Goal: Information Seeking & Learning: Check status

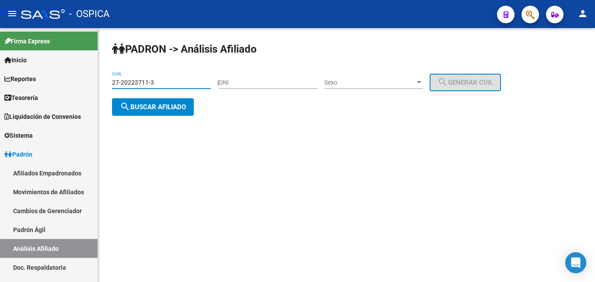
drag, startPoint x: 175, startPoint y: 84, endPoint x: 90, endPoint y: 83, distance: 84.9
click at [112, 83] on input "27-20223711-3" at bounding box center [161, 82] width 99 height 7
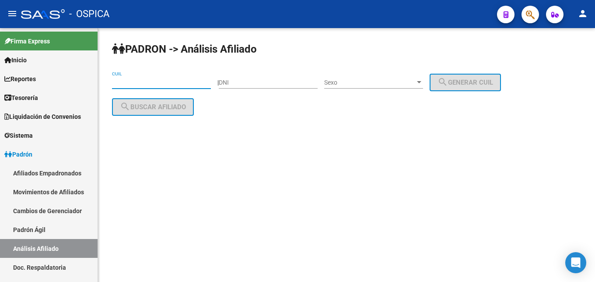
click at [263, 82] on input "DNI" at bounding box center [268, 82] width 99 height 7
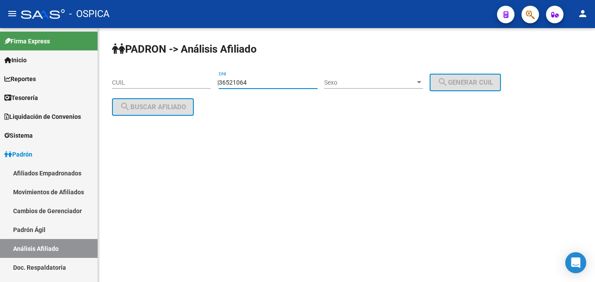
type input "36521064"
click at [351, 77] on div "Sexo Sexo" at bounding box center [373, 80] width 99 height 18
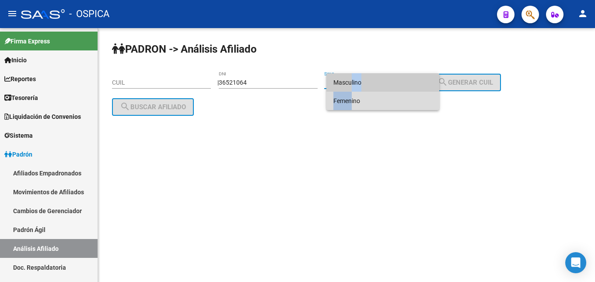
drag, startPoint x: 349, startPoint y: 102, endPoint x: 349, endPoint y: 83, distance: 18.4
click at [349, 92] on span "Femenino" at bounding box center [383, 101] width 99 height 18
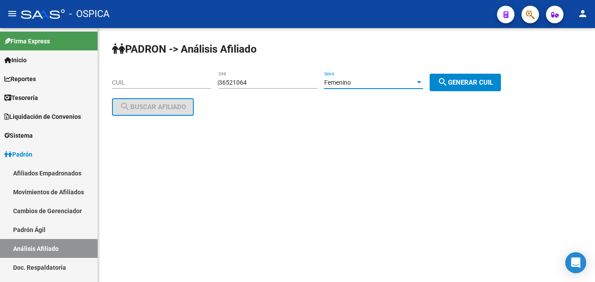
click at [349, 82] on span "Femenino" at bounding box center [337, 82] width 27 height 7
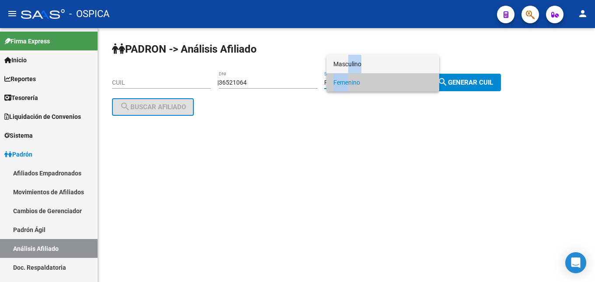
click at [346, 58] on span "Masculino" at bounding box center [383, 64] width 99 height 18
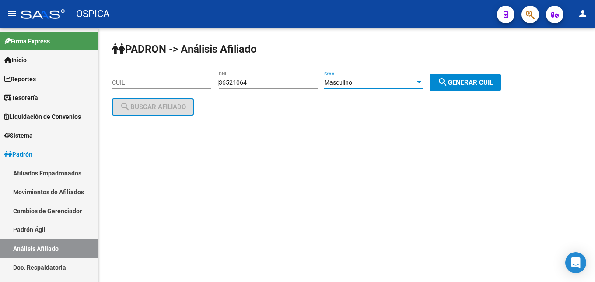
click at [462, 81] on span "search Generar CUIL" at bounding box center [466, 82] width 56 height 8
type input "20-36521064-1"
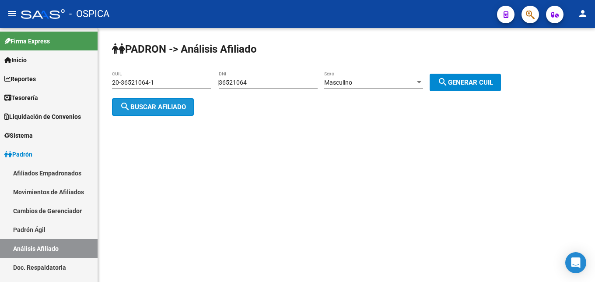
click at [153, 106] on span "search Buscar afiliado" at bounding box center [153, 107] width 66 height 8
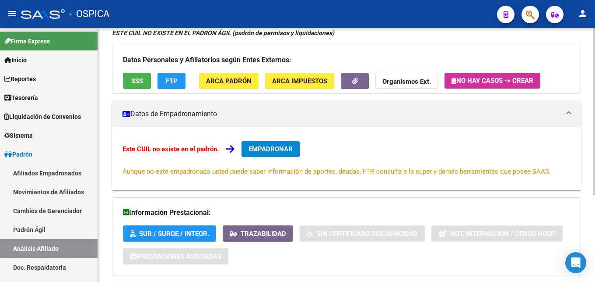
scroll to position [132, 0]
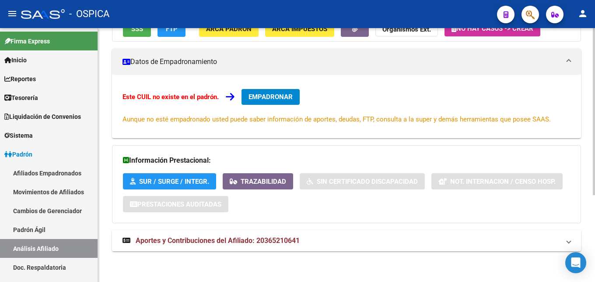
click at [205, 234] on mat-expansion-panel-header "Aportes y Contribuciones del Afiliado: 20365210641" at bounding box center [346, 240] width 469 height 21
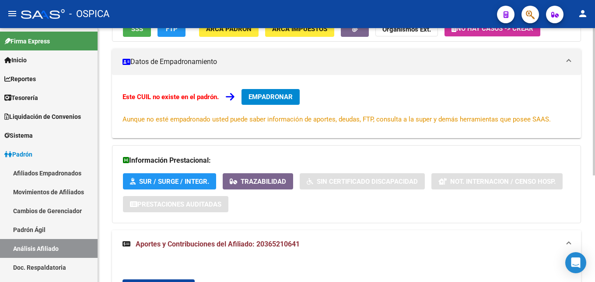
scroll to position [228, 0]
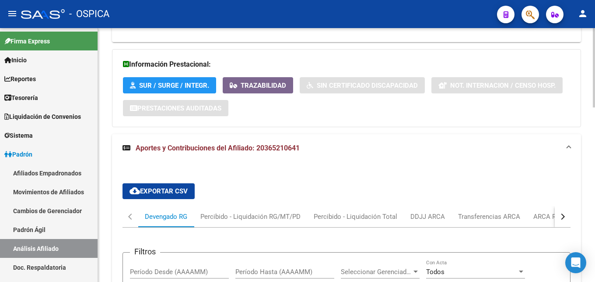
click at [544, 215] on div "ARCA Relaciones Laborales" at bounding box center [575, 216] width 82 height 10
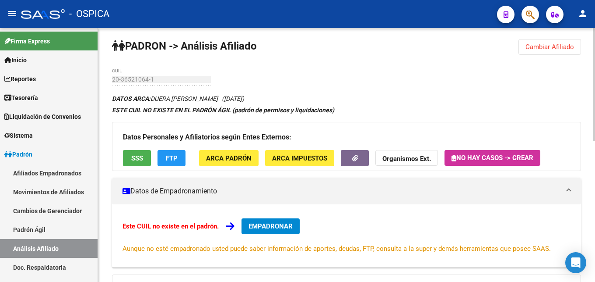
scroll to position [0, 0]
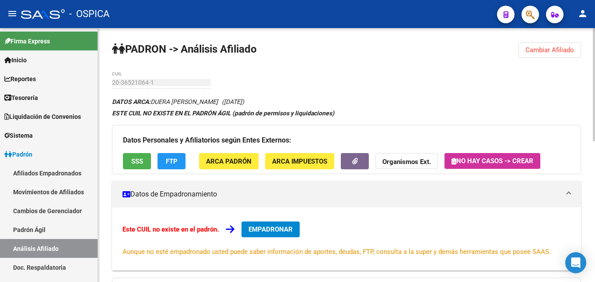
click at [556, 49] on span "Cambiar Afiliado" at bounding box center [550, 50] width 49 height 8
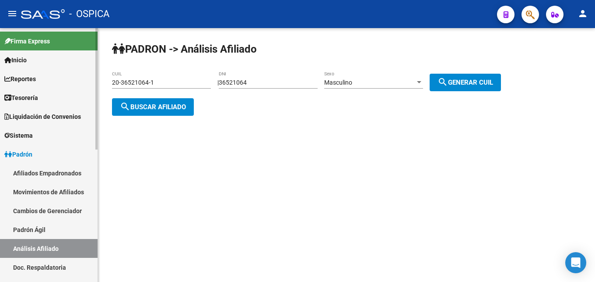
click at [31, 231] on link "Padrón Ágil" at bounding box center [49, 229] width 98 height 19
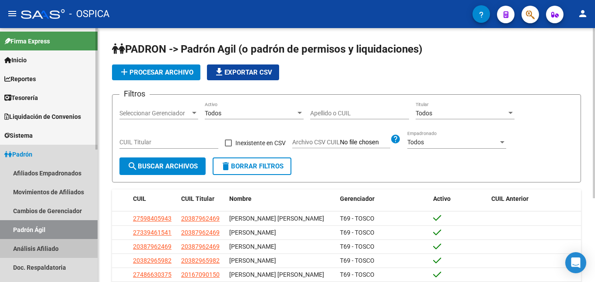
drag, startPoint x: 42, startPoint y: 250, endPoint x: 90, endPoint y: 207, distance: 64.5
click at [42, 250] on link "Análisis Afiliado" at bounding box center [49, 248] width 98 height 19
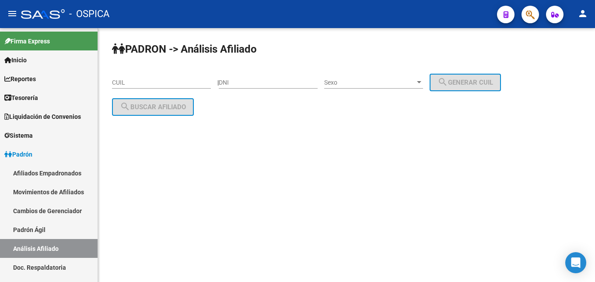
click at [145, 75] on div "CUIL" at bounding box center [161, 80] width 99 height 18
paste input "27-30219956-1"
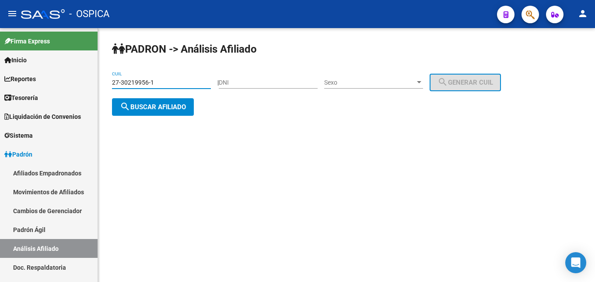
type input "27-30219956-1"
click at [160, 116] on div "PADRON -> Análisis Afiliado 27-30219956-1 CUIL | DNI Sexo Sexo search Generar C…" at bounding box center [346, 86] width 497 height 116
click at [160, 112] on button "search Buscar afiliado" at bounding box center [153, 107] width 82 height 18
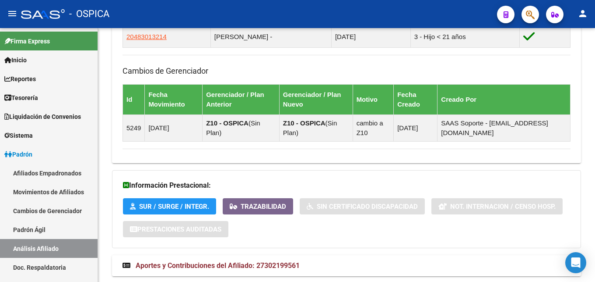
scroll to position [591, 0]
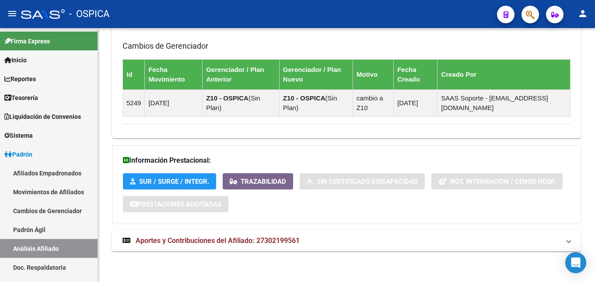
click at [252, 239] on span "Aportes y Contribuciones del Afiliado: 27302199561" at bounding box center [218, 240] width 164 height 8
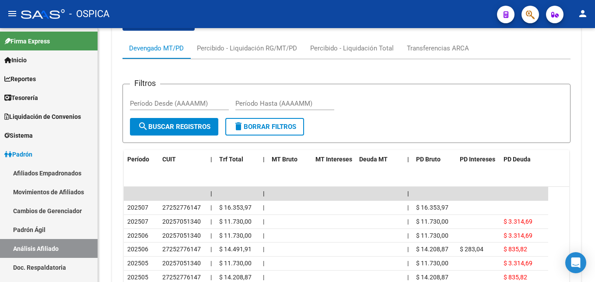
scroll to position [859, 0]
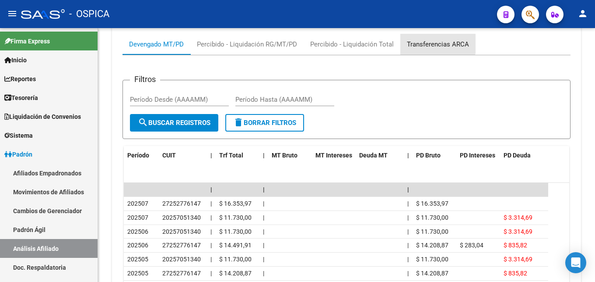
click at [431, 42] on div "Transferencias ARCA" at bounding box center [438, 44] width 62 height 10
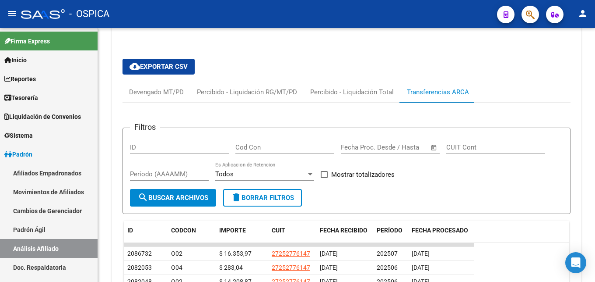
scroll to position [900, 0]
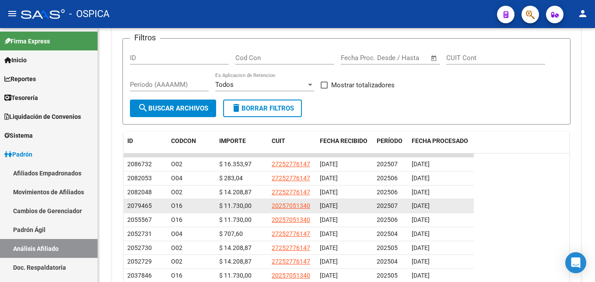
click at [406, 208] on datatable-body-cell "202507" at bounding box center [390, 206] width 35 height 14
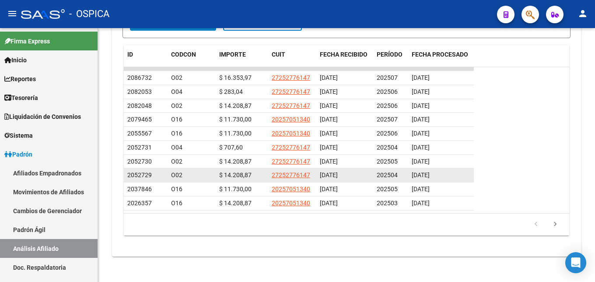
scroll to position [989, 0]
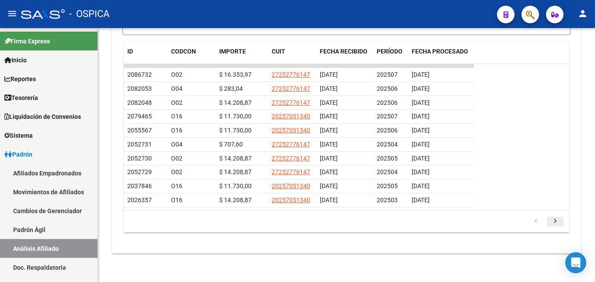
click at [556, 224] on icon "go to next page" at bounding box center [555, 222] width 11 height 11
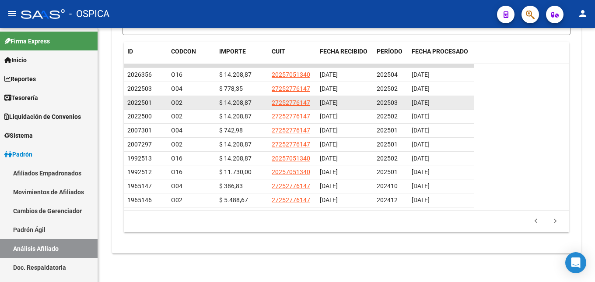
click at [377, 104] on span "202503" at bounding box center [387, 102] width 21 height 7
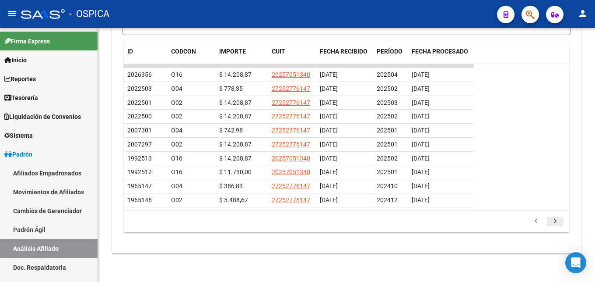
click at [553, 223] on icon "go to next page" at bounding box center [555, 222] width 11 height 11
click at [538, 223] on icon "go to previous page" at bounding box center [536, 222] width 11 height 11
click at [559, 223] on icon "go to next page" at bounding box center [555, 222] width 11 height 11
click at [538, 219] on icon "go to previous page" at bounding box center [536, 222] width 11 height 11
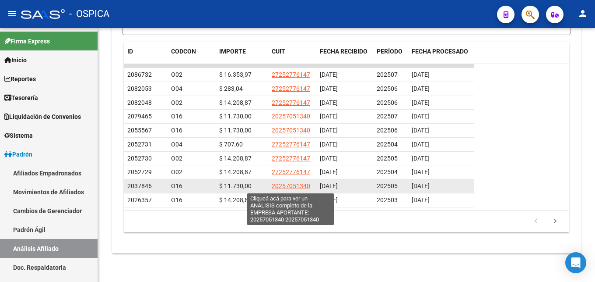
click at [306, 186] on span "20257051340" at bounding box center [291, 185] width 39 height 7
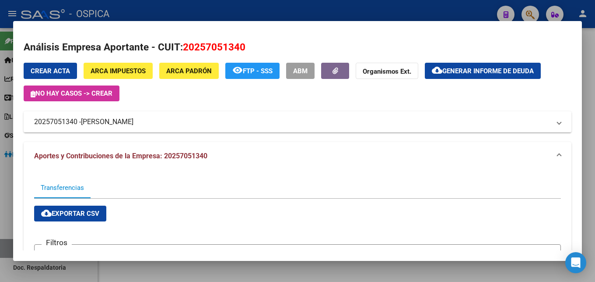
click at [271, 11] on div at bounding box center [297, 141] width 595 height 282
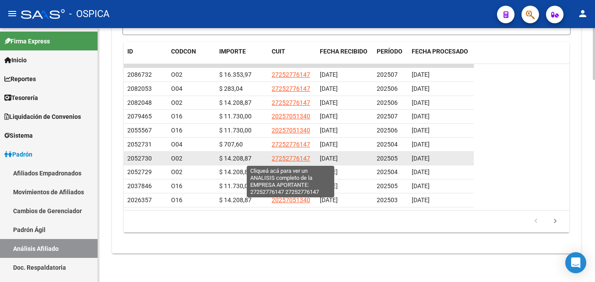
click at [303, 158] on span "27252776147" at bounding box center [291, 158] width 39 height 7
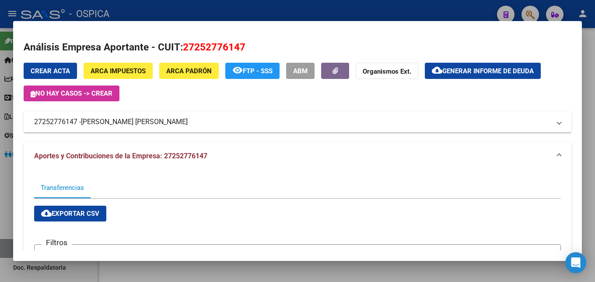
click at [219, 10] on div at bounding box center [297, 141] width 595 height 282
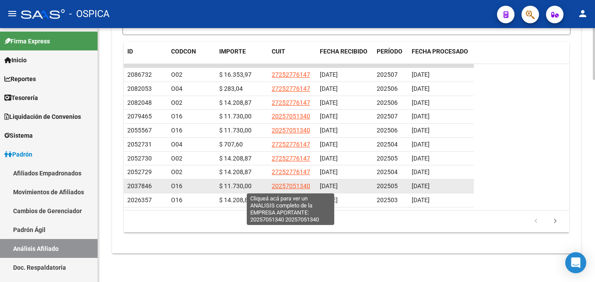
click at [292, 186] on span "20257051340" at bounding box center [291, 185] width 39 height 7
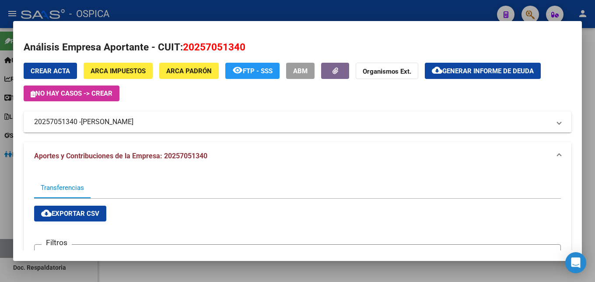
click at [230, 18] on div at bounding box center [297, 141] width 595 height 282
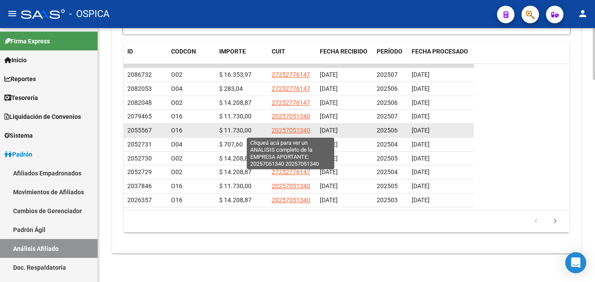
click at [301, 133] on span "20257051340" at bounding box center [291, 130] width 39 height 7
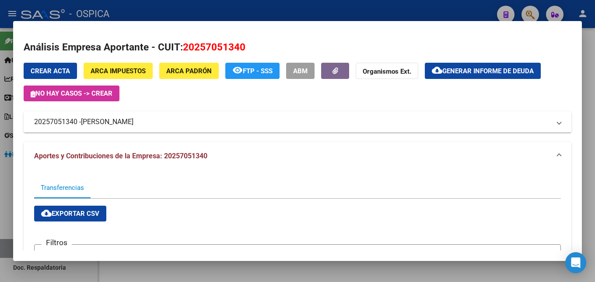
click at [331, 14] on div at bounding box center [297, 141] width 595 height 282
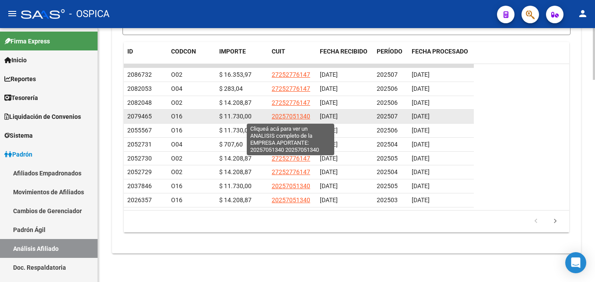
click at [301, 114] on span "20257051340" at bounding box center [291, 116] width 39 height 7
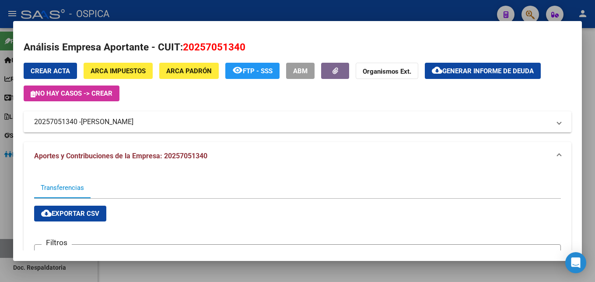
click at [162, 19] on div at bounding box center [297, 141] width 595 height 282
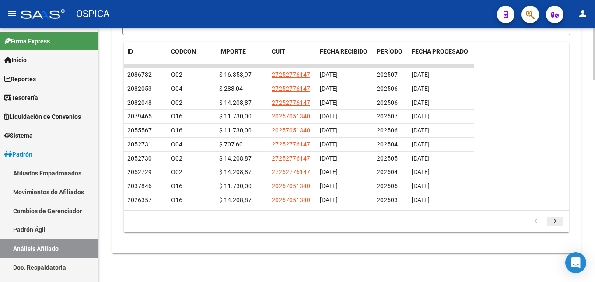
click at [556, 220] on icon "go to next page" at bounding box center [555, 222] width 11 height 11
click at [554, 218] on icon "go to next page" at bounding box center [555, 222] width 11 height 11
click at [561, 223] on icon "go to next page" at bounding box center [555, 222] width 11 height 11
click at [555, 217] on icon "go to next page" at bounding box center [555, 222] width 11 height 11
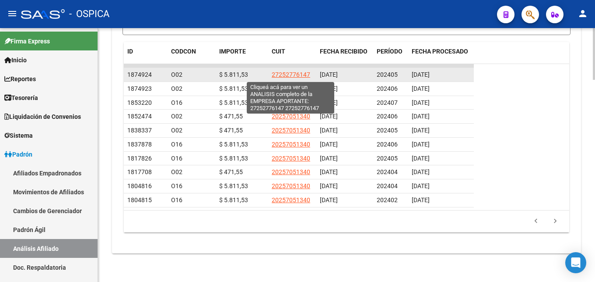
click at [290, 74] on span "27252776147" at bounding box center [291, 74] width 39 height 7
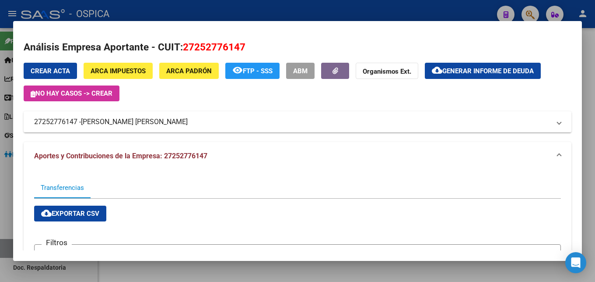
click at [175, 14] on div at bounding box center [297, 141] width 595 height 282
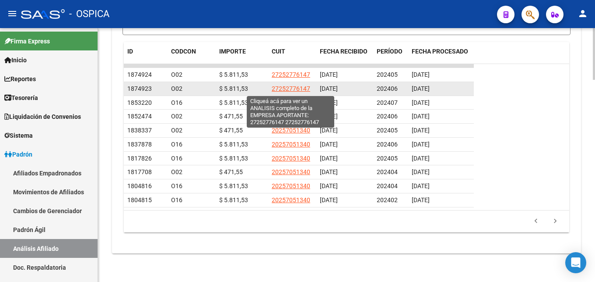
click at [303, 91] on span "27252776147" at bounding box center [291, 88] width 39 height 7
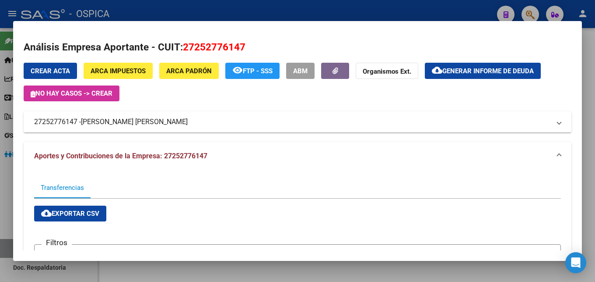
click at [293, 8] on div at bounding box center [297, 141] width 595 height 282
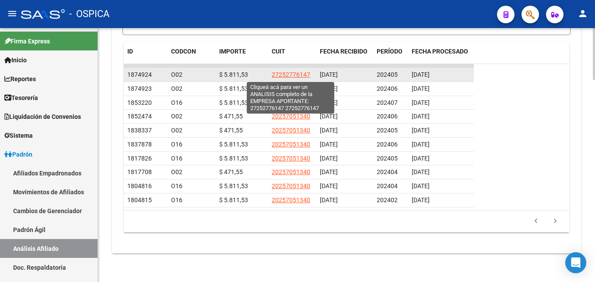
click at [291, 78] on span "27252776147" at bounding box center [291, 74] width 39 height 7
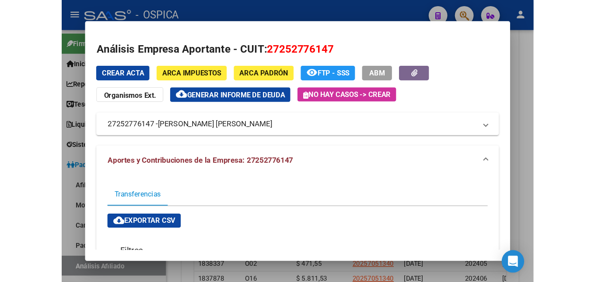
scroll to position [1081, 0]
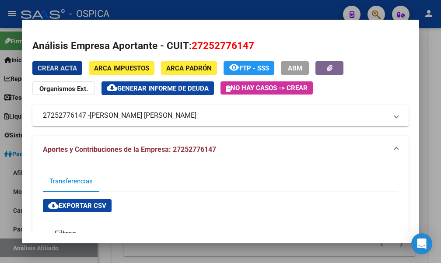
click at [431, 94] on div at bounding box center [220, 131] width 441 height 263
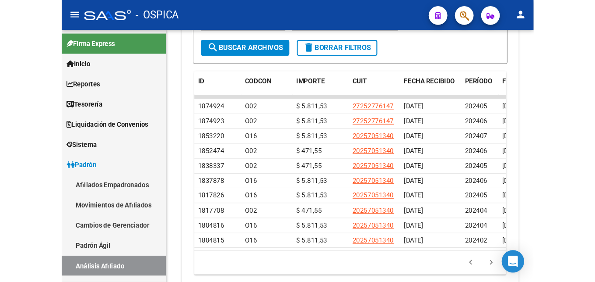
scroll to position [989, 0]
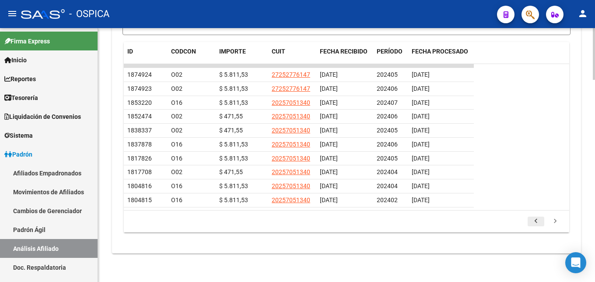
click at [537, 222] on icon "go to previous page" at bounding box center [536, 222] width 11 height 11
click at [534, 222] on icon "go to previous page" at bounding box center [536, 222] width 11 height 11
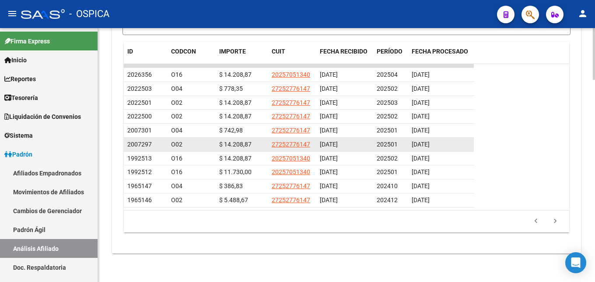
drag, startPoint x: 388, startPoint y: 162, endPoint x: 393, endPoint y: 140, distance: 22.0
click at [391, 153] on div "202502" at bounding box center [391, 158] width 28 height 10
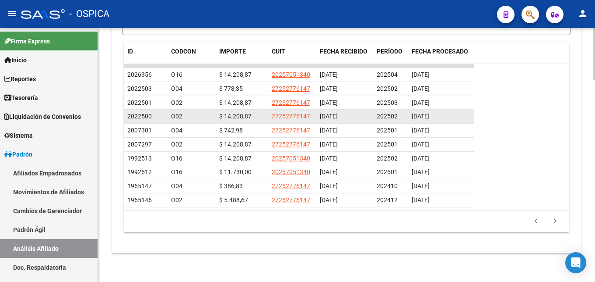
click at [398, 112] on div "202502" at bounding box center [391, 116] width 28 height 10
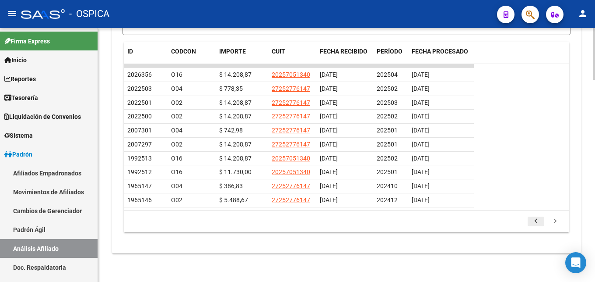
click at [532, 222] on icon "go to previous page" at bounding box center [536, 222] width 11 height 11
click at [557, 218] on icon "go to next page" at bounding box center [555, 222] width 11 height 11
click at [535, 222] on icon "go to previous page" at bounding box center [536, 222] width 11 height 11
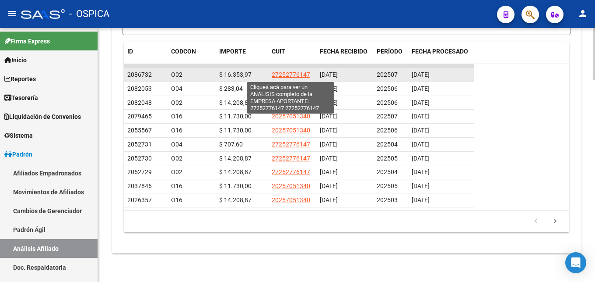
click at [297, 75] on span "27252776147" at bounding box center [291, 74] width 39 height 7
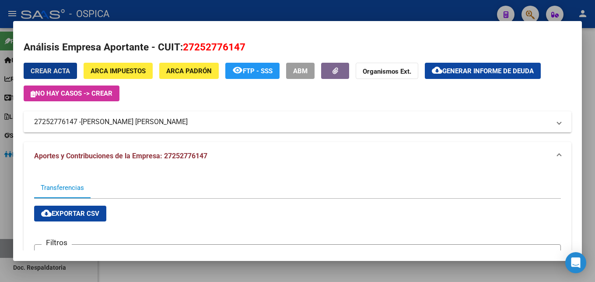
click at [285, 12] on div at bounding box center [297, 141] width 595 height 282
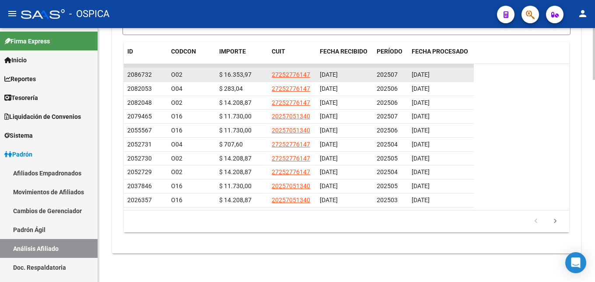
click at [299, 78] on app-link-go-to "27252776147" at bounding box center [291, 75] width 39 height 10
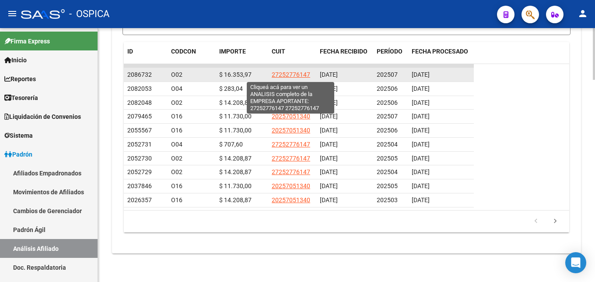
click at [299, 77] on span "27252776147" at bounding box center [291, 74] width 39 height 7
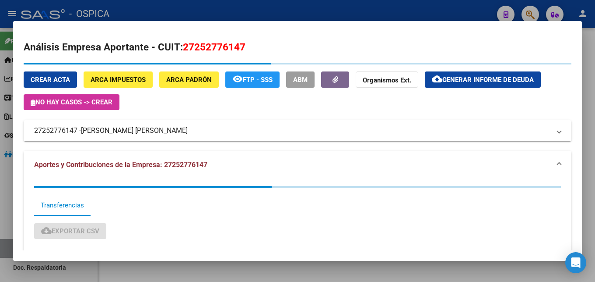
click at [280, 11] on div at bounding box center [297, 141] width 595 height 282
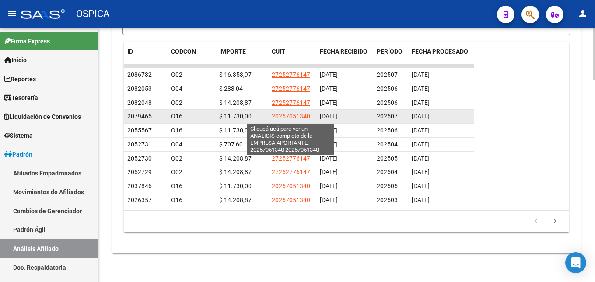
click at [305, 119] on span "20257051340" at bounding box center [291, 116] width 39 height 7
type textarea "20257051340"
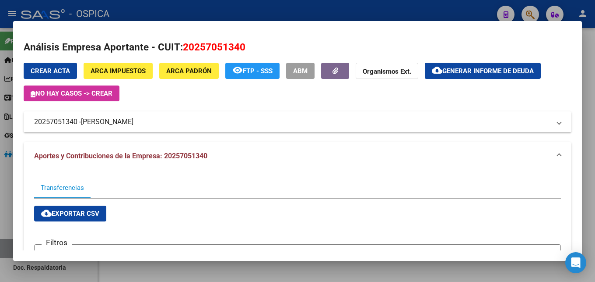
click at [298, 13] on div at bounding box center [297, 141] width 595 height 282
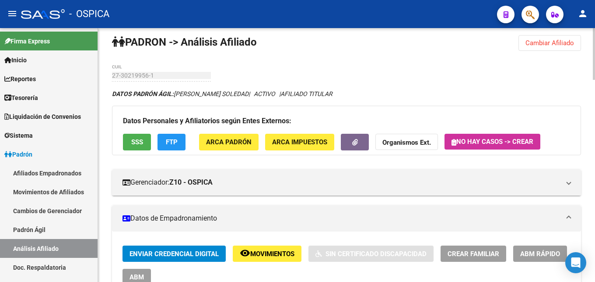
scroll to position [0, 0]
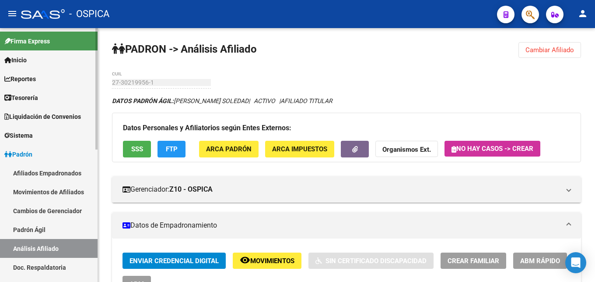
click at [53, 230] on link "Padrón Ágil" at bounding box center [49, 229] width 98 height 19
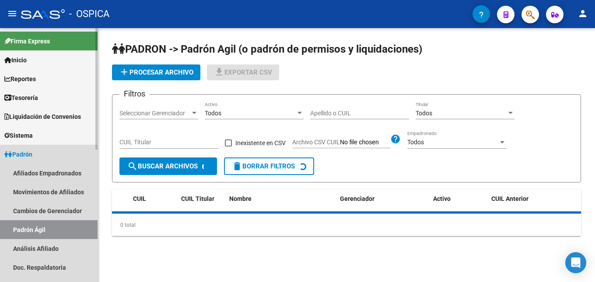
click at [33, 228] on link "Padrón Ágil" at bounding box center [49, 229] width 98 height 19
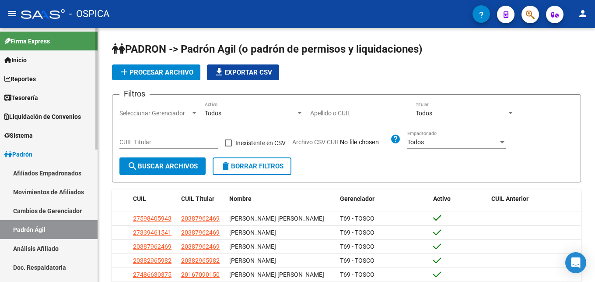
click at [47, 247] on link "Análisis Afiliado" at bounding box center [49, 248] width 98 height 19
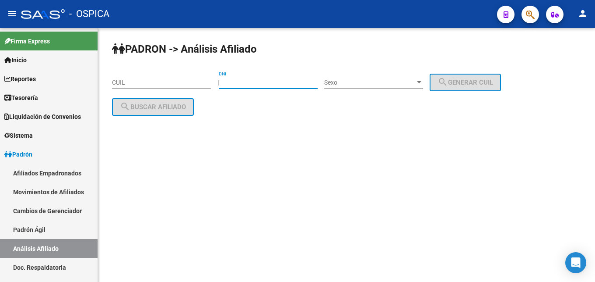
paste input "24466.135"
click at [238, 81] on input "DNI" at bounding box center [268, 82] width 99 height 7
type input "24466135"
click at [346, 76] on div "Sexo Sexo" at bounding box center [373, 80] width 99 height 18
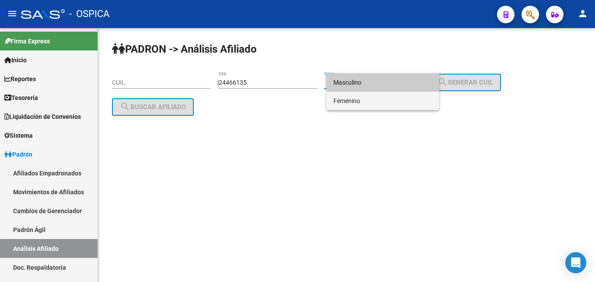
click at [359, 102] on span "Femenino" at bounding box center [383, 101] width 99 height 18
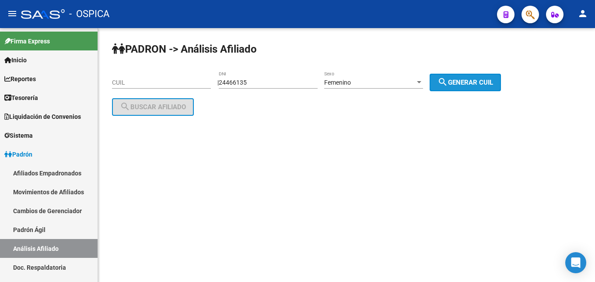
click at [469, 80] on span "search Generar CUIL" at bounding box center [466, 82] width 56 height 8
type input "27-24466135-7"
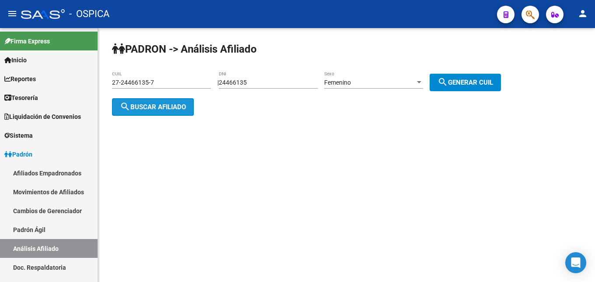
click at [150, 103] on button "search Buscar afiliado" at bounding box center [153, 107] width 82 height 18
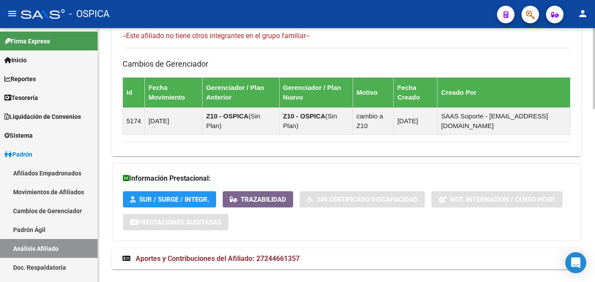
scroll to position [539, 0]
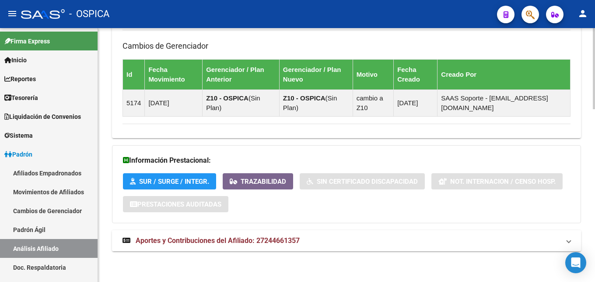
click at [258, 246] on mat-expansion-panel-header "Aportes y Contribuciones del Afiliado: 27244661357" at bounding box center [346, 240] width 469 height 21
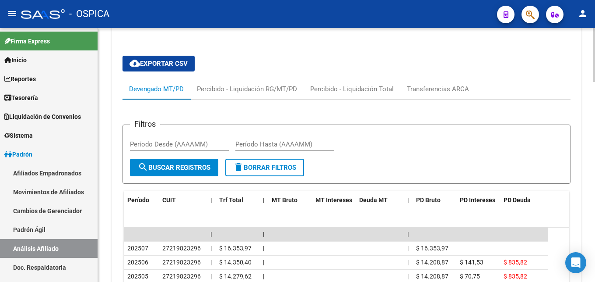
scroll to position [806, 0]
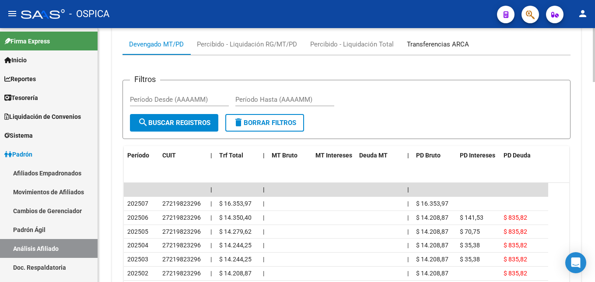
click at [416, 46] on div "Transferencias ARCA" at bounding box center [438, 44] width 62 height 10
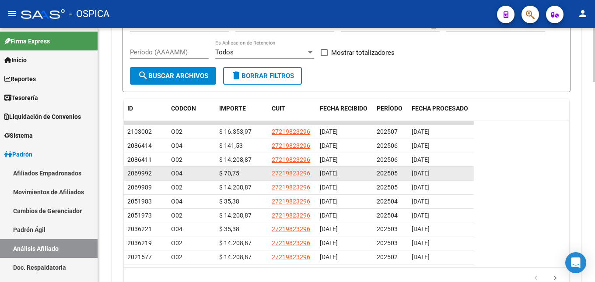
scroll to position [893, 0]
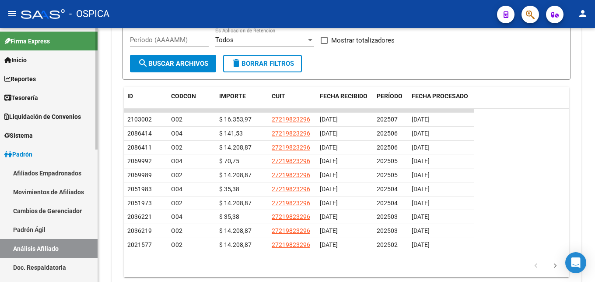
click at [28, 232] on link "Padrón Ágil" at bounding box center [49, 229] width 98 height 19
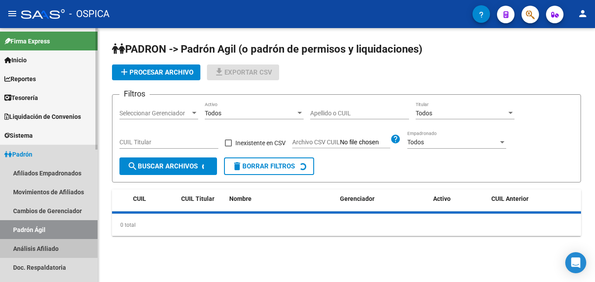
click at [48, 246] on link "Análisis Afiliado" at bounding box center [49, 248] width 98 height 19
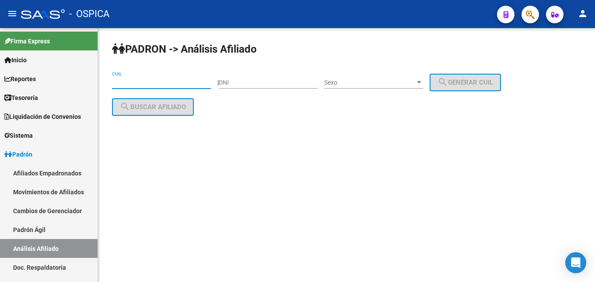
click at [155, 85] on input "CUIL" at bounding box center [161, 82] width 99 height 7
paste input "23-22256207-4"
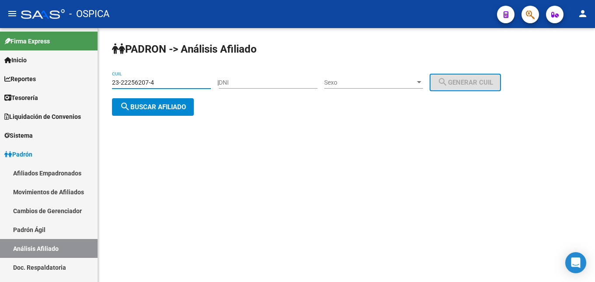
type input "23-22256207-4"
click at [158, 123] on div "PADRON -> Análisis Afiliado 23-22256207-4 CUIL | DNI Sexo Sexo search Generar C…" at bounding box center [346, 86] width 497 height 116
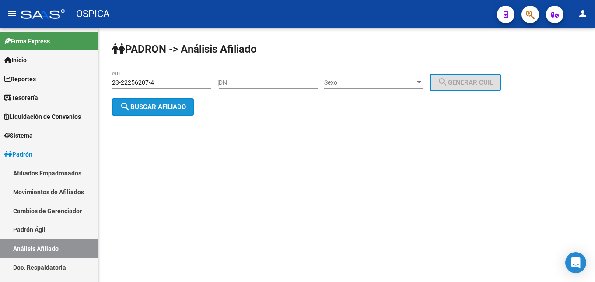
click at [156, 111] on button "search Buscar afiliado" at bounding box center [153, 107] width 82 height 18
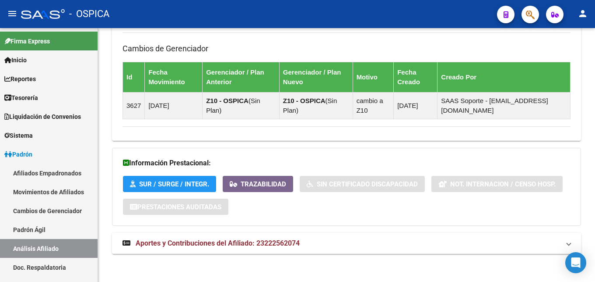
scroll to position [539, 0]
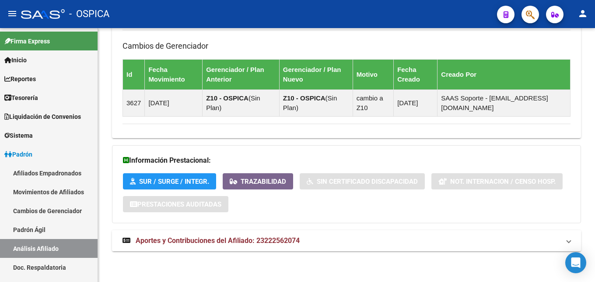
click at [216, 236] on strong "Aportes y Contribuciones del Afiliado: 23222562074" at bounding box center [211, 241] width 177 height 10
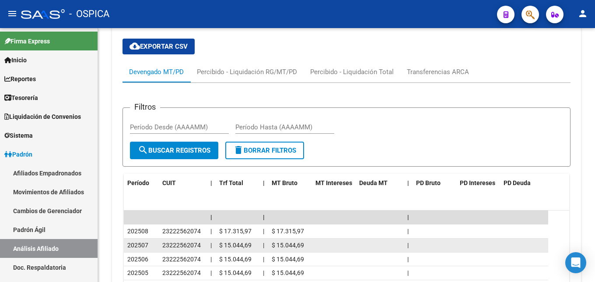
scroll to position [815, 0]
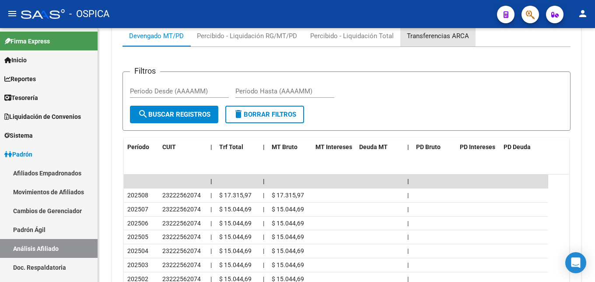
click at [423, 36] on div "Transferencias ARCA" at bounding box center [438, 36] width 62 height 10
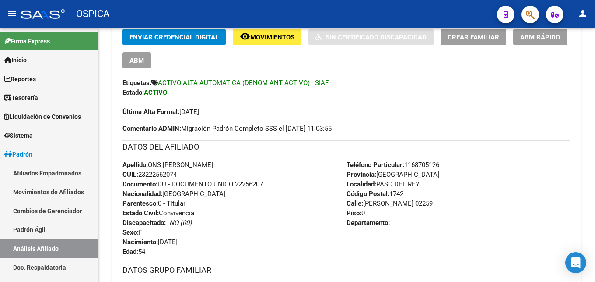
scroll to position [268, 0]
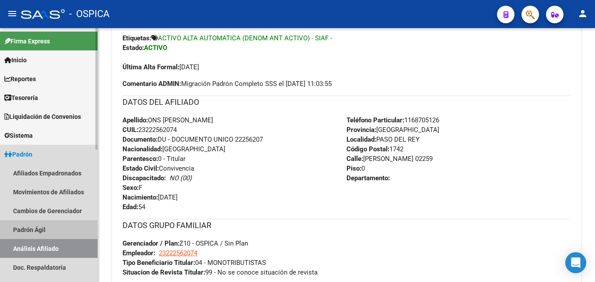
click at [42, 231] on link "Padrón Ágil" at bounding box center [49, 229] width 98 height 19
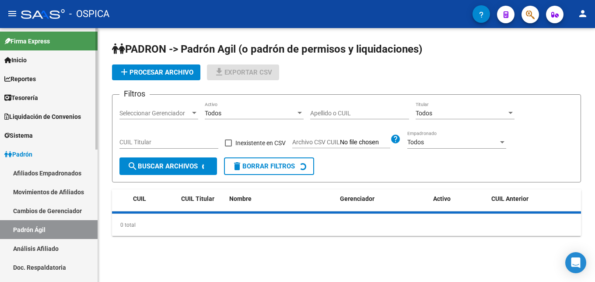
click at [47, 248] on link "Análisis Afiliado" at bounding box center [49, 248] width 98 height 19
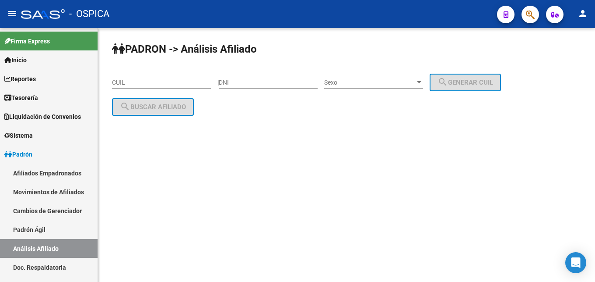
click at [117, 79] on input "CUIL" at bounding box center [161, 82] width 99 height 7
paste input "27-23026359-6"
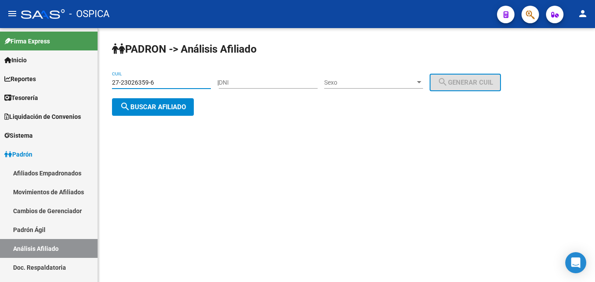
type input "27-23026359-6"
click at [152, 108] on span "search Buscar afiliado" at bounding box center [153, 107] width 66 height 8
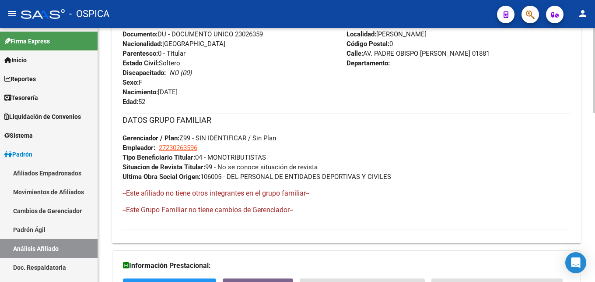
scroll to position [507, 0]
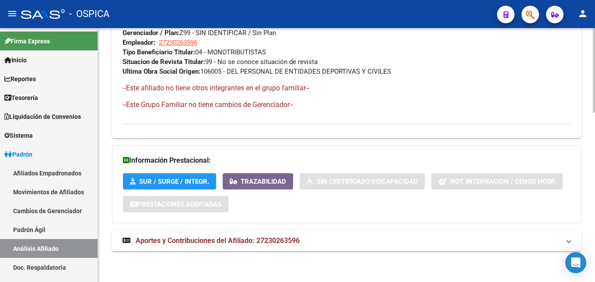
click at [253, 243] on span "Aportes y Contribuciones del Afiliado: 27230263596" at bounding box center [218, 240] width 164 height 8
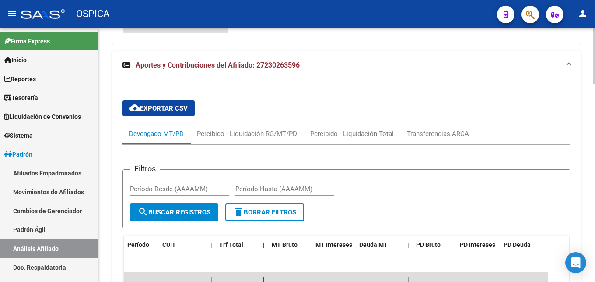
scroll to position [906, 0]
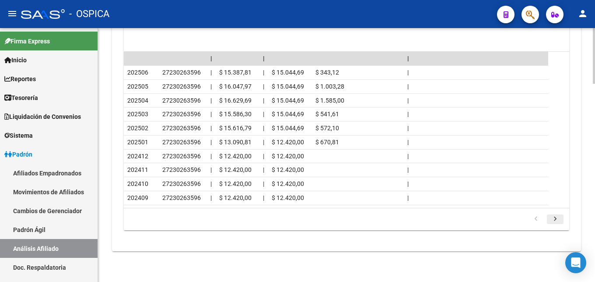
click at [554, 220] on icon "go to next page" at bounding box center [555, 220] width 11 height 11
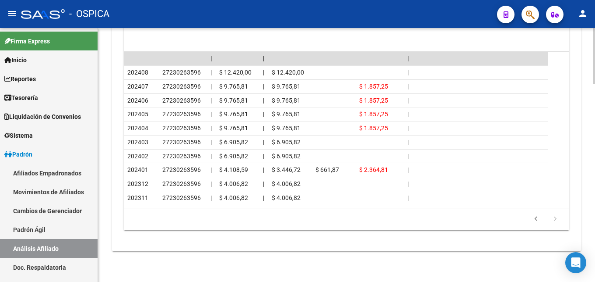
click at [554, 220] on icon "go to next page" at bounding box center [555, 220] width 11 height 11
click at [536, 218] on icon "go to previous page" at bounding box center [536, 220] width 11 height 11
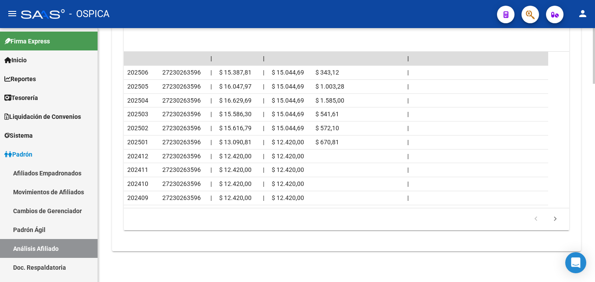
click at [531, 217] on icon "go to previous page" at bounding box center [536, 220] width 11 height 11
click at [29, 231] on link "Padrón Ágil" at bounding box center [49, 229] width 98 height 19
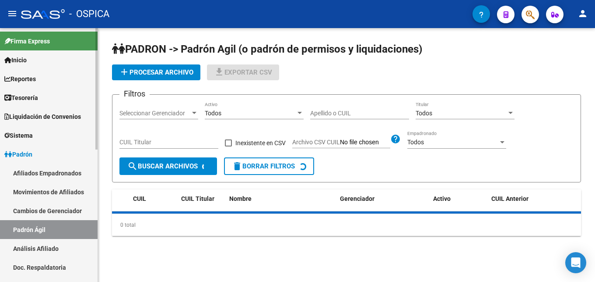
click at [40, 229] on link "Padrón Ágil" at bounding box center [49, 229] width 98 height 19
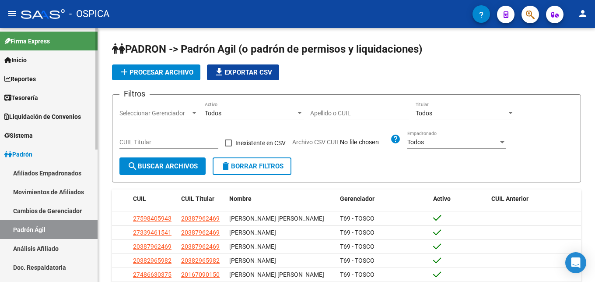
click at [42, 248] on link "Análisis Afiliado" at bounding box center [49, 248] width 98 height 19
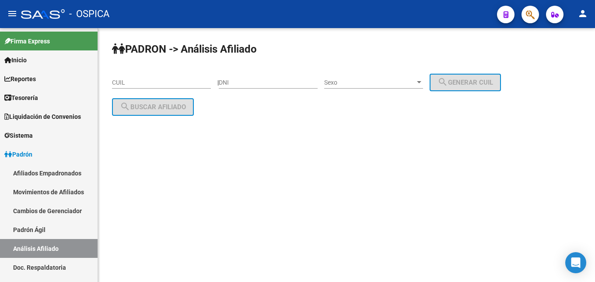
click at [147, 83] on input "CUIL" at bounding box center [161, 82] width 99 height 7
paste input "23-40958627-9"
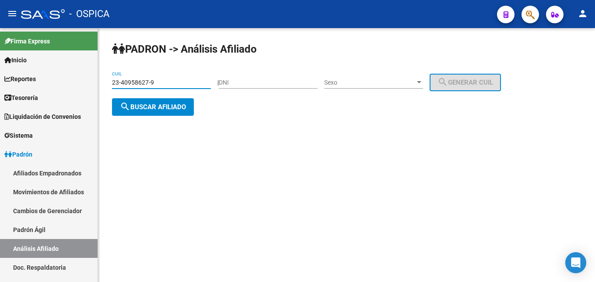
type input "23-40958627-9"
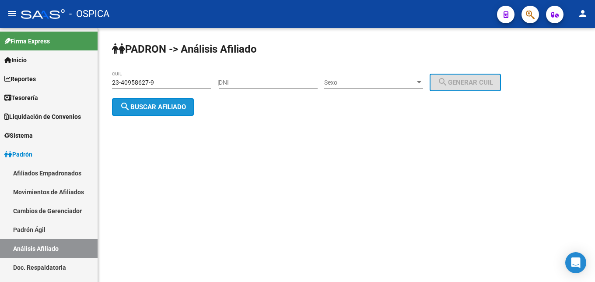
click at [131, 103] on button "search Buscar afiliado" at bounding box center [153, 107] width 82 height 18
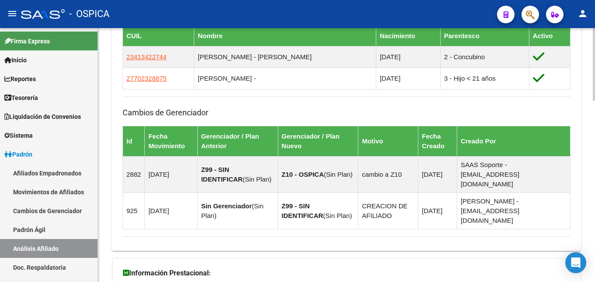
scroll to position [629, 0]
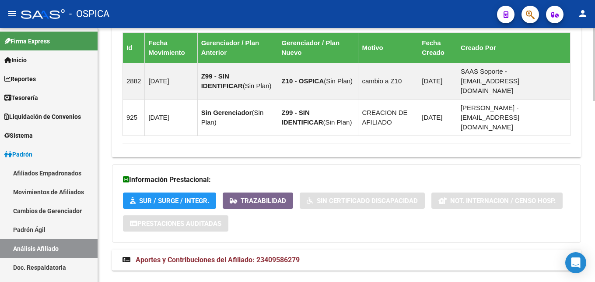
click at [280, 249] on mat-expansion-panel-header "Aportes y Contribuciones del Afiliado: 23409586279" at bounding box center [346, 259] width 469 height 21
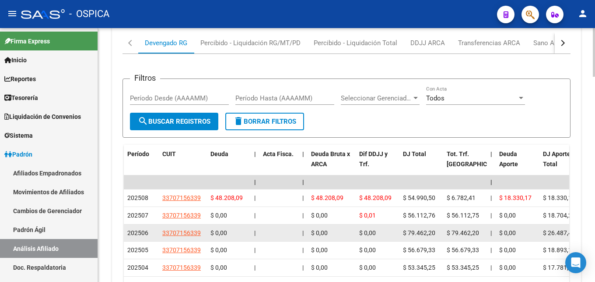
scroll to position [1007, 0]
